Goal: Task Accomplishment & Management: Use online tool/utility

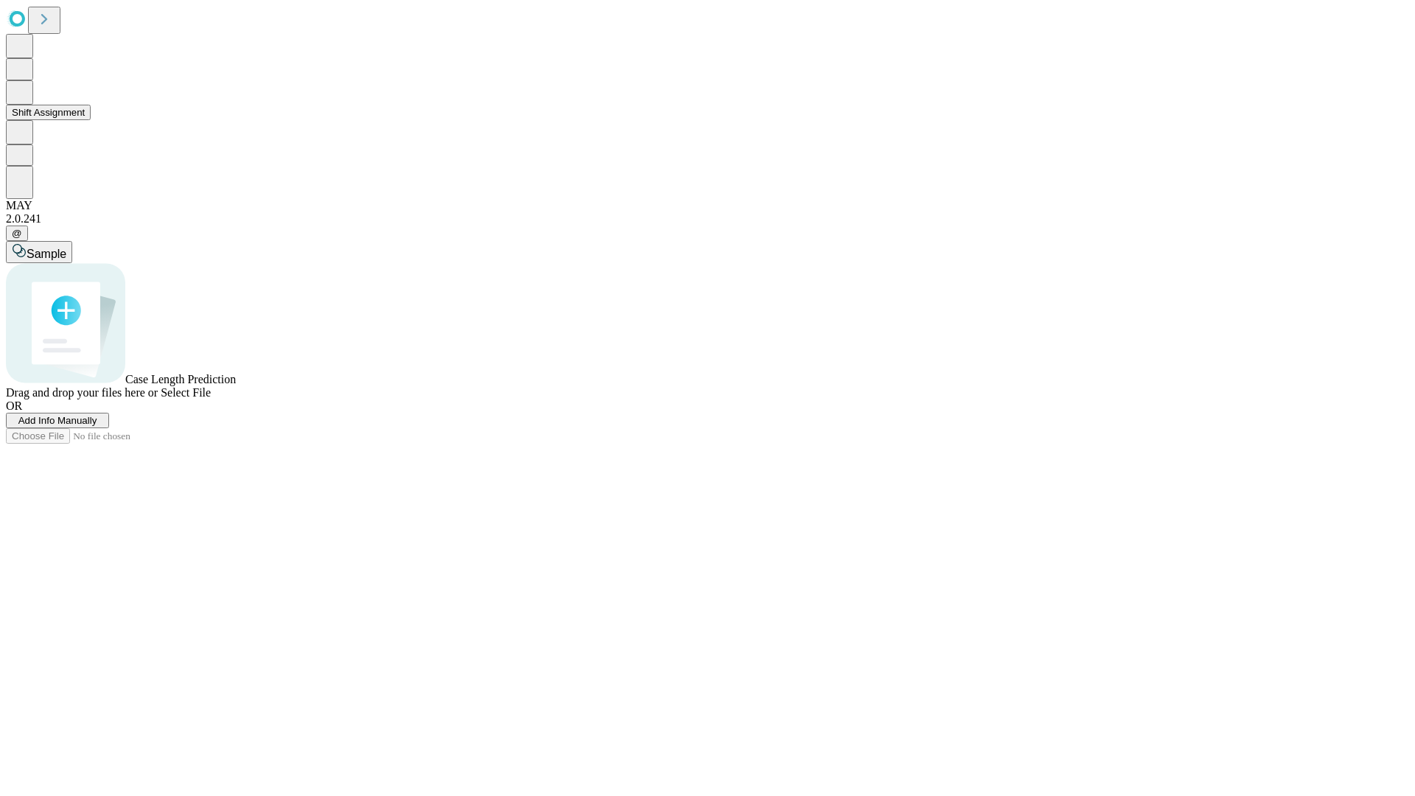
click at [91, 120] on button "Shift Assignment" at bounding box center [48, 112] width 85 height 15
